Goal: Complete application form

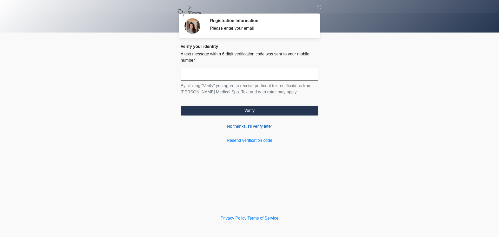
click at [234, 127] on link "No thanks, I'll verify later" at bounding box center [250, 126] width 138 height 6
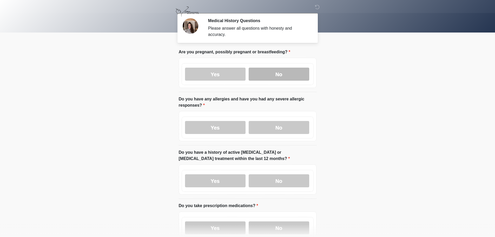
click at [278, 68] on label "No" at bounding box center [279, 74] width 61 height 13
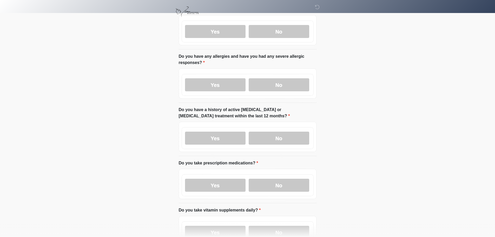
scroll to position [52, 0]
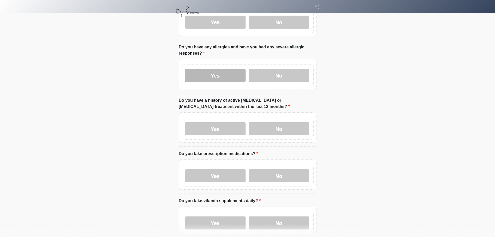
click at [228, 69] on label "Yes" at bounding box center [215, 75] width 61 height 13
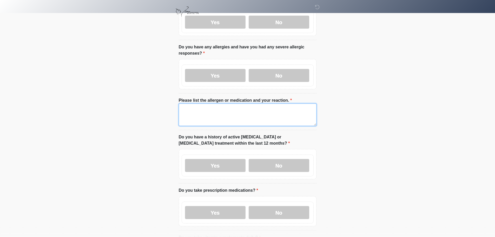
click at [196, 112] on textarea "Please list the allergen or medication and your reaction." at bounding box center [248, 114] width 138 height 22
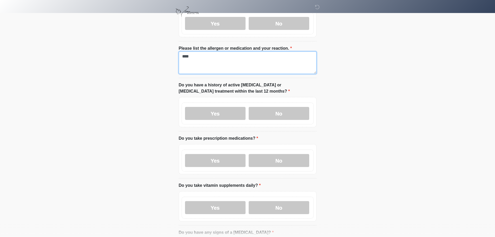
scroll to position [130, 0]
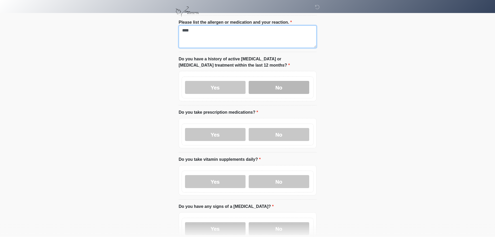
type textarea "****"
click at [288, 83] on label "No" at bounding box center [279, 87] width 61 height 13
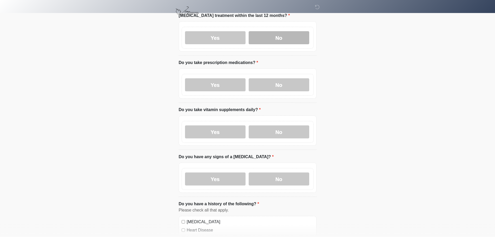
scroll to position [182, 0]
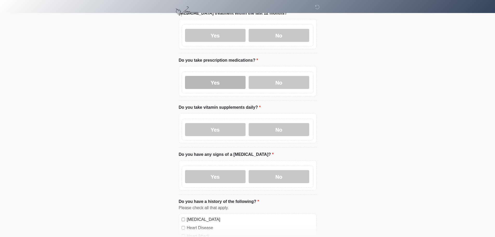
click at [217, 79] on label "Yes" at bounding box center [215, 82] width 61 height 13
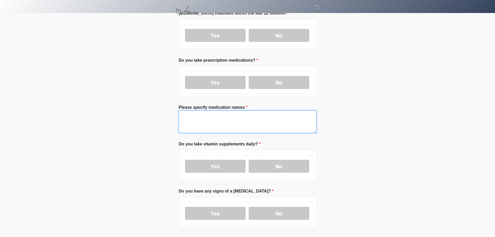
click at [197, 117] on textarea "Please specify medication names" at bounding box center [248, 121] width 138 height 22
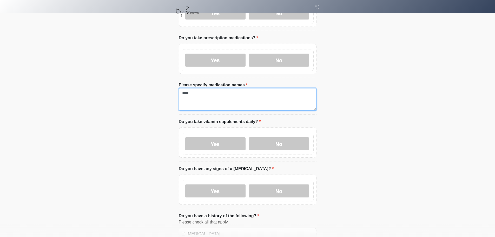
scroll to position [234, 0]
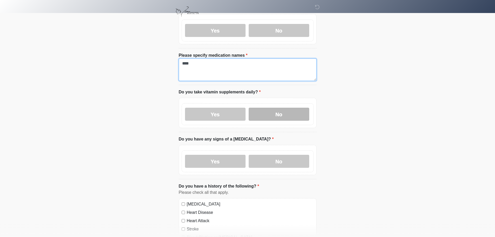
type textarea "****"
click at [282, 110] on label "No" at bounding box center [279, 114] width 61 height 13
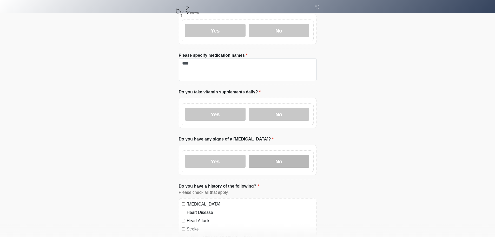
click at [284, 155] on label "No" at bounding box center [279, 161] width 61 height 13
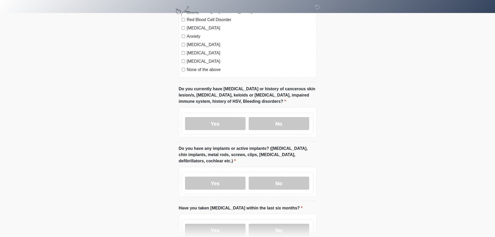
scroll to position [468, 0]
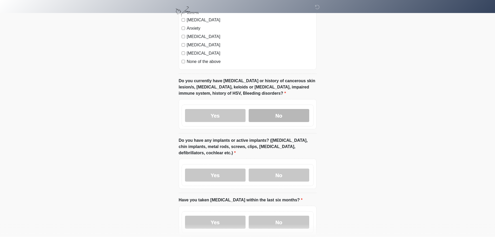
click at [263, 115] on label "No" at bounding box center [279, 115] width 61 height 13
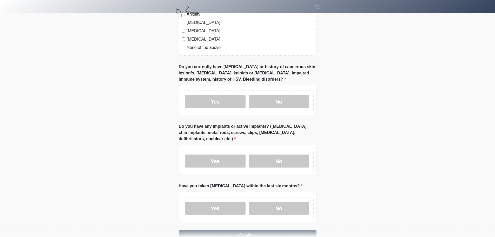
scroll to position [494, 0]
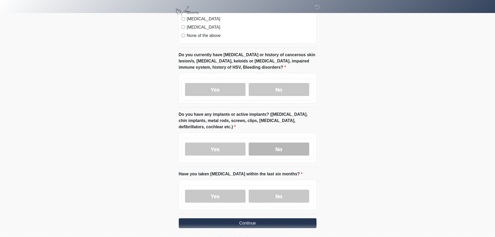
click at [289, 142] on label "No" at bounding box center [279, 148] width 61 height 13
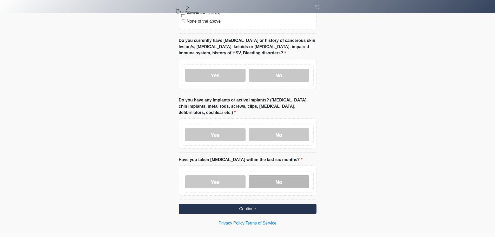
click at [284, 177] on label "No" at bounding box center [279, 181] width 61 height 13
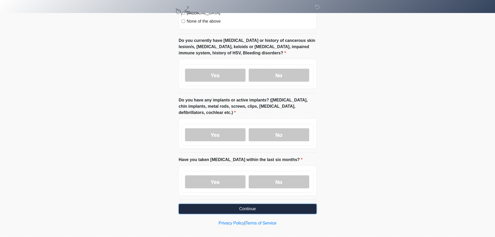
click at [246, 205] on button "Continue" at bounding box center [248, 209] width 138 height 10
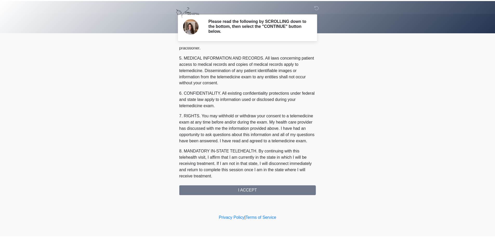
scroll to position [169, 0]
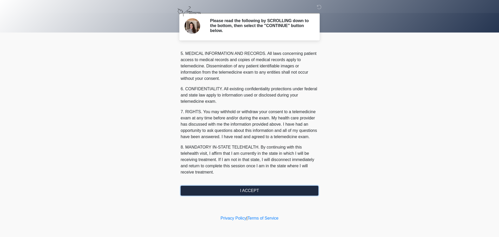
click at [253, 192] on button "I ACCEPT" at bounding box center [250, 191] width 138 height 10
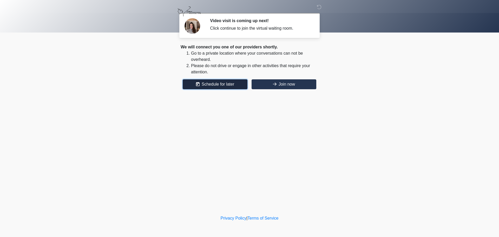
click at [213, 82] on button "Schedule for later" at bounding box center [215, 84] width 65 height 10
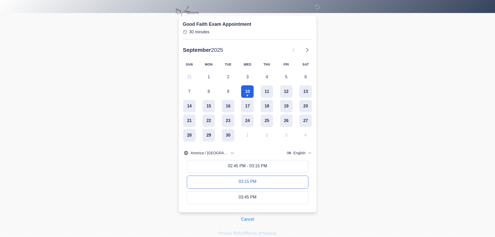
scroll to position [78, 0]
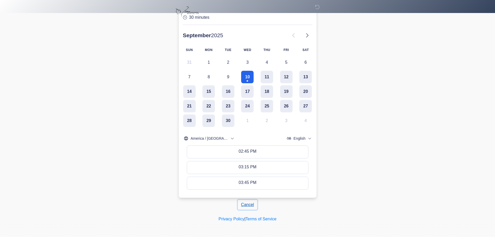
click at [247, 203] on button "Cancel" at bounding box center [248, 205] width 20 height 10
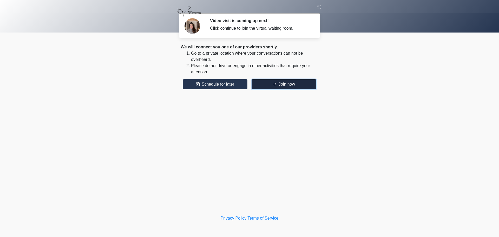
click at [287, 81] on button "Join now" at bounding box center [283, 84] width 65 height 10
